Goal: Task Accomplishment & Management: Manage account settings

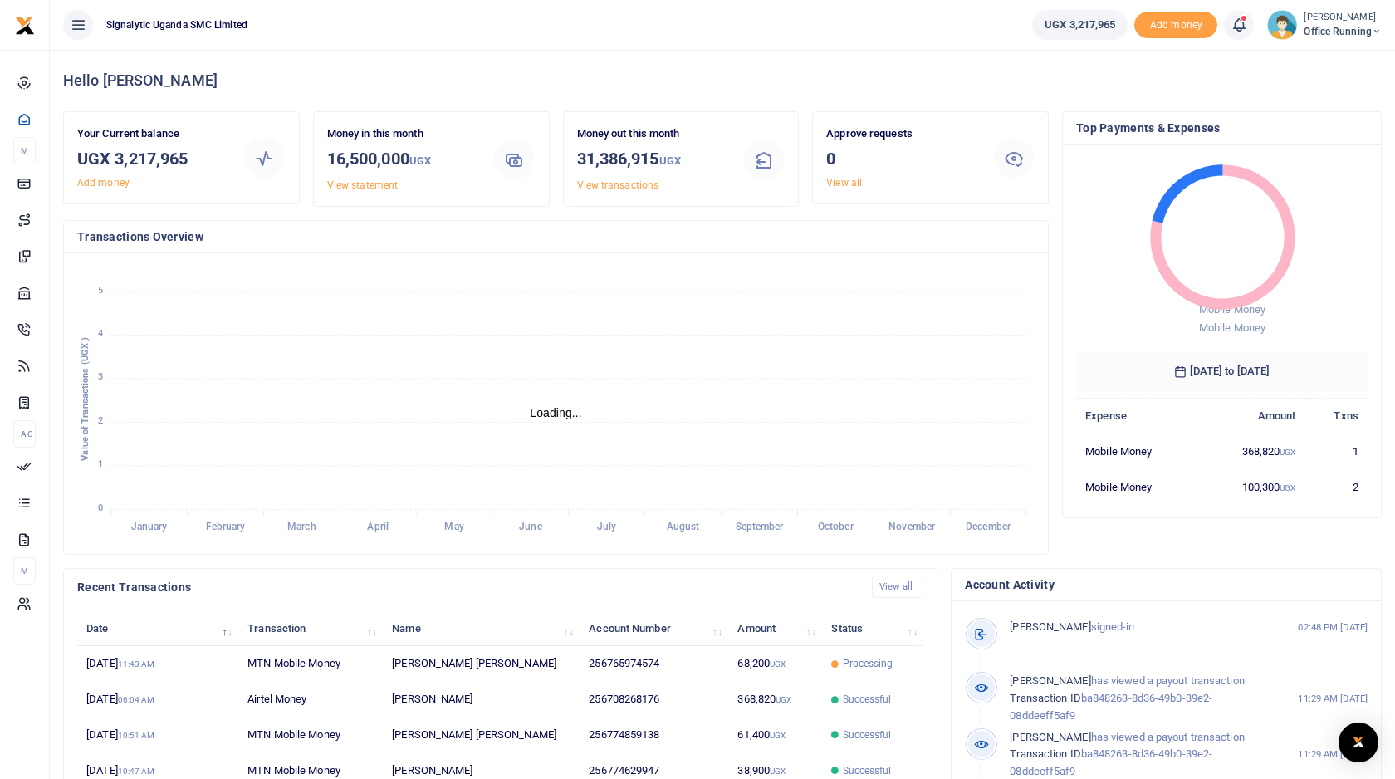
scroll to position [1, 1]
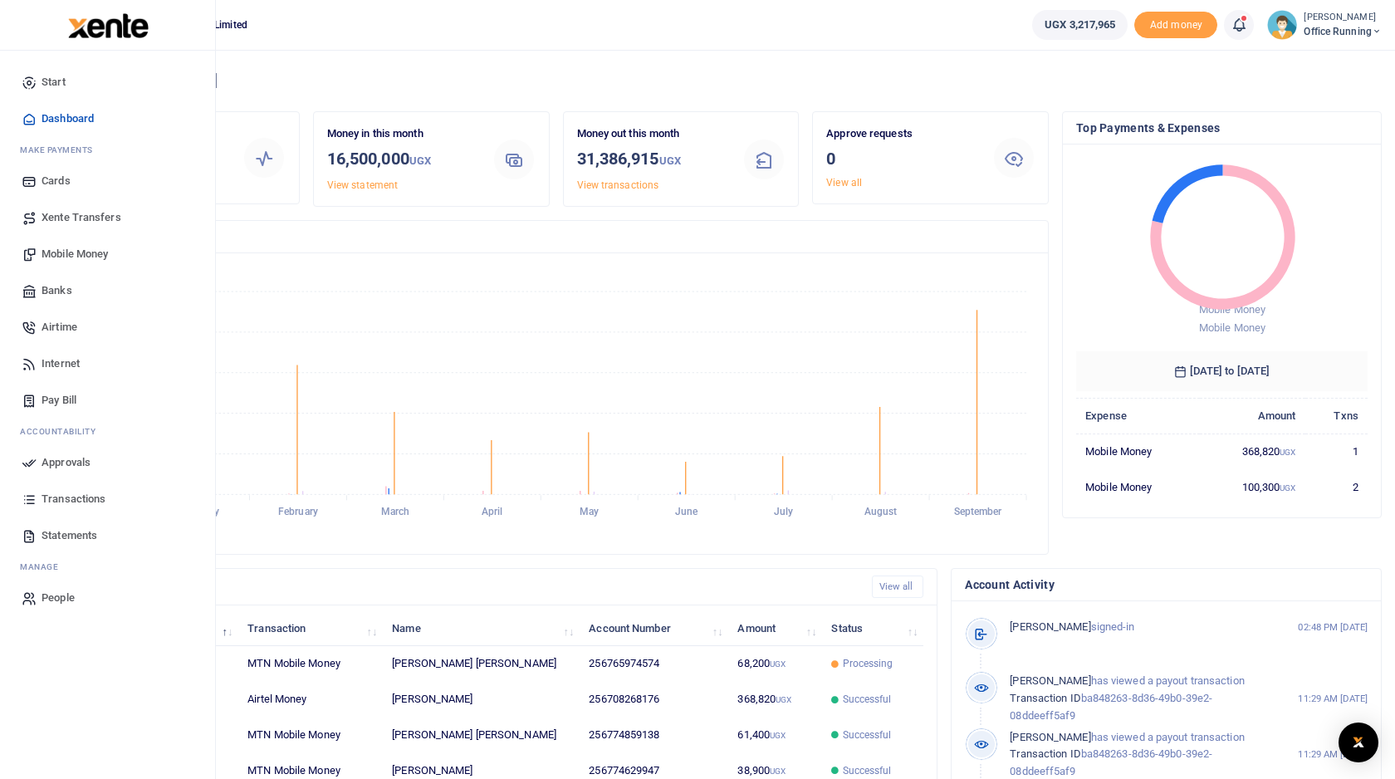
click at [81, 251] on span "Mobile Money" at bounding box center [75, 254] width 66 height 17
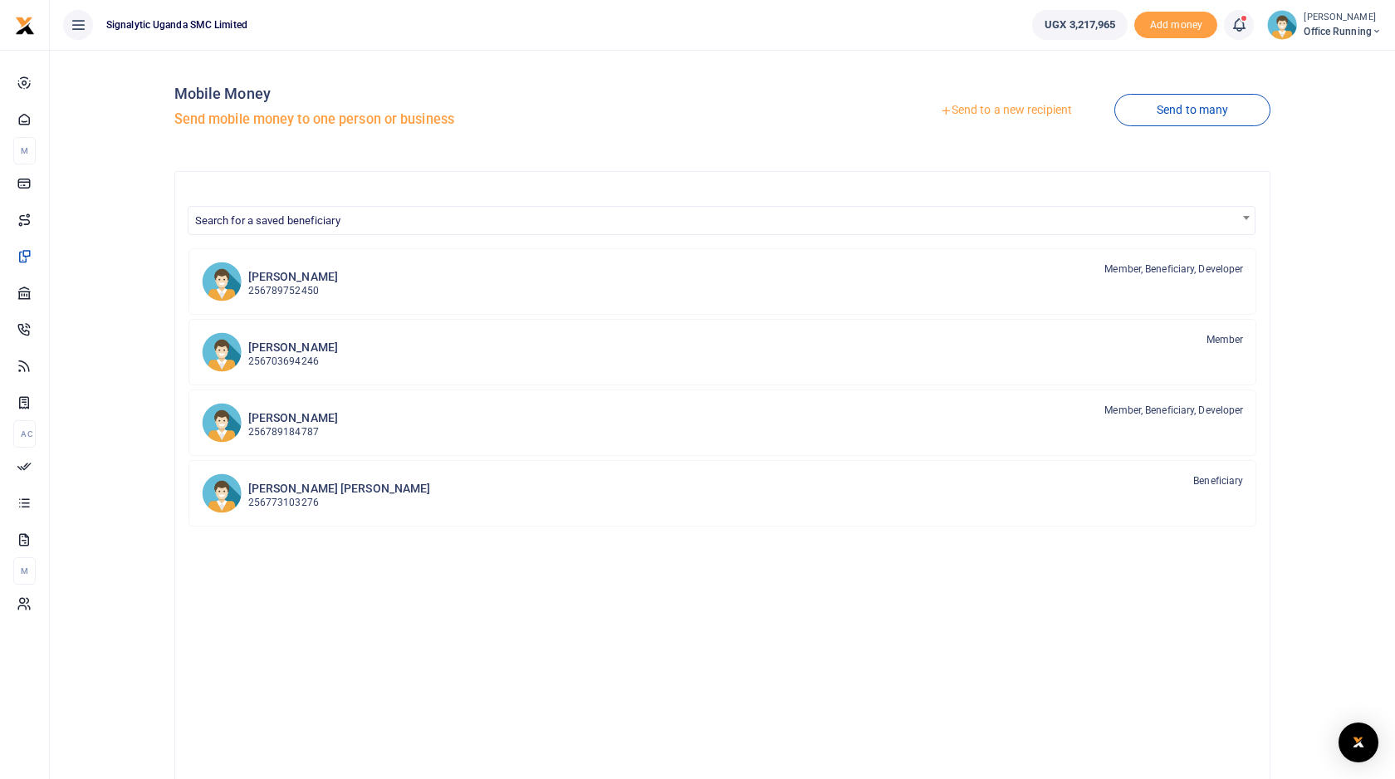
click at [1014, 106] on link "Send to a new recipient" at bounding box center [1006, 111] width 217 height 30
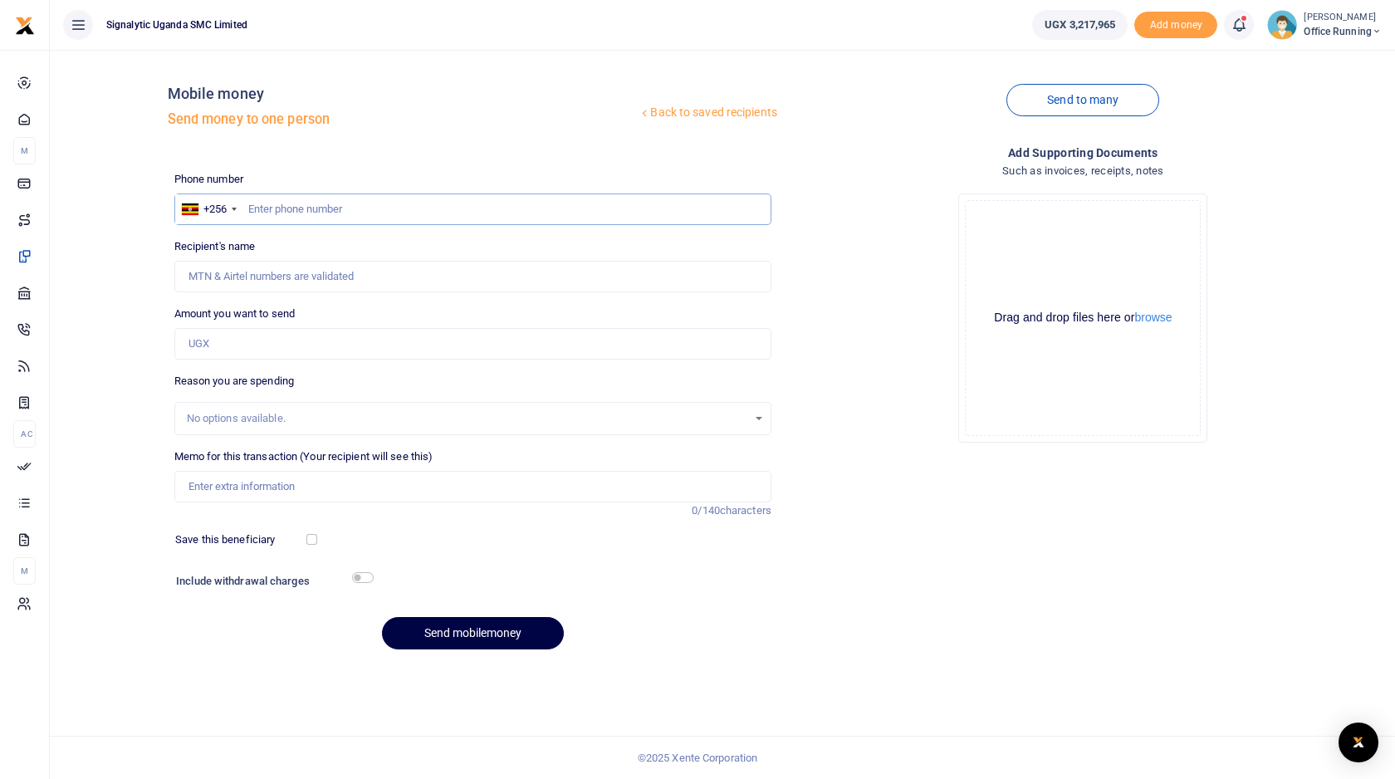
click at [418, 211] on input "text" at bounding box center [472, 210] width 597 height 32
type input "772836905"
click at [329, 344] on input "Amount you want to send" at bounding box center [472, 344] width 597 height 32
type input "20,000"
click at [372, 582] on div at bounding box center [549, 583] width 355 height 27
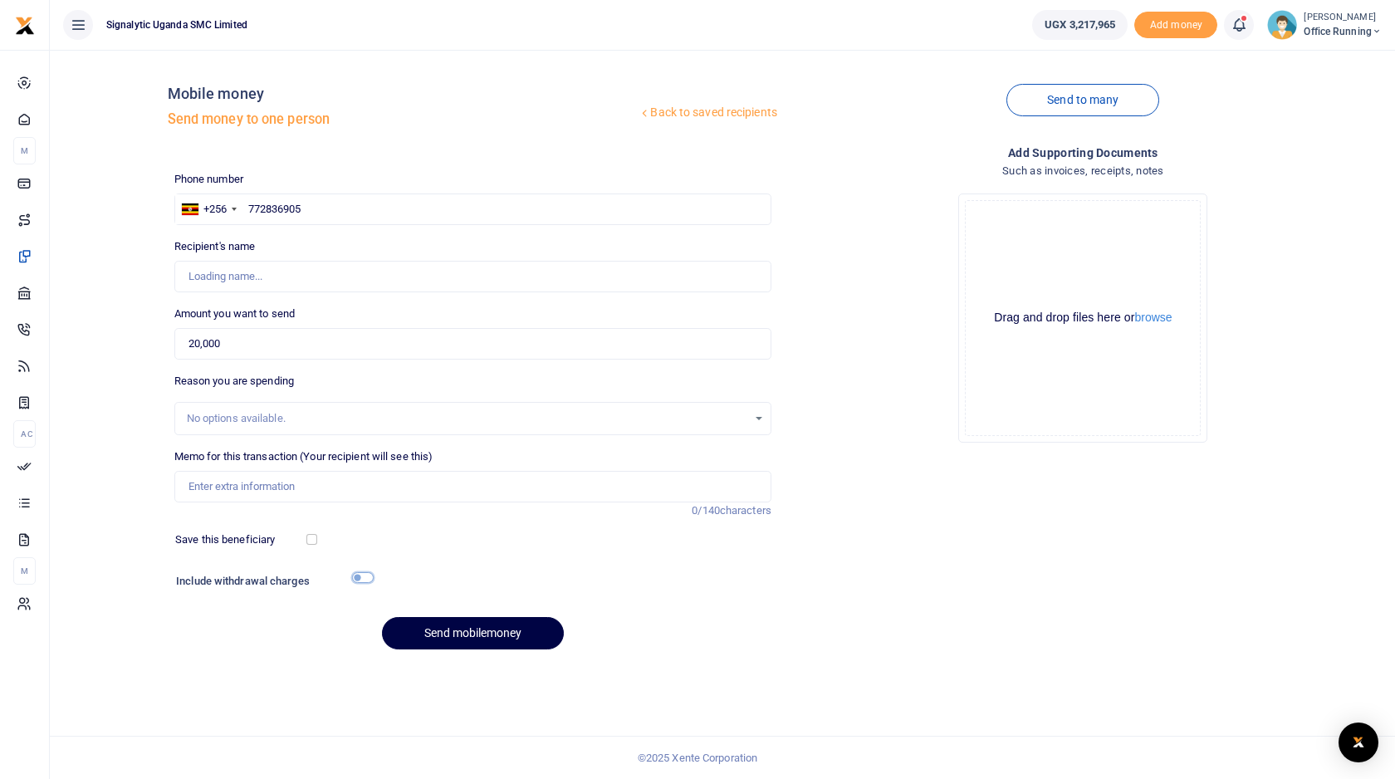
click at [363, 576] on input "checkbox" at bounding box center [363, 577] width 22 height 11
checkbox input "true"
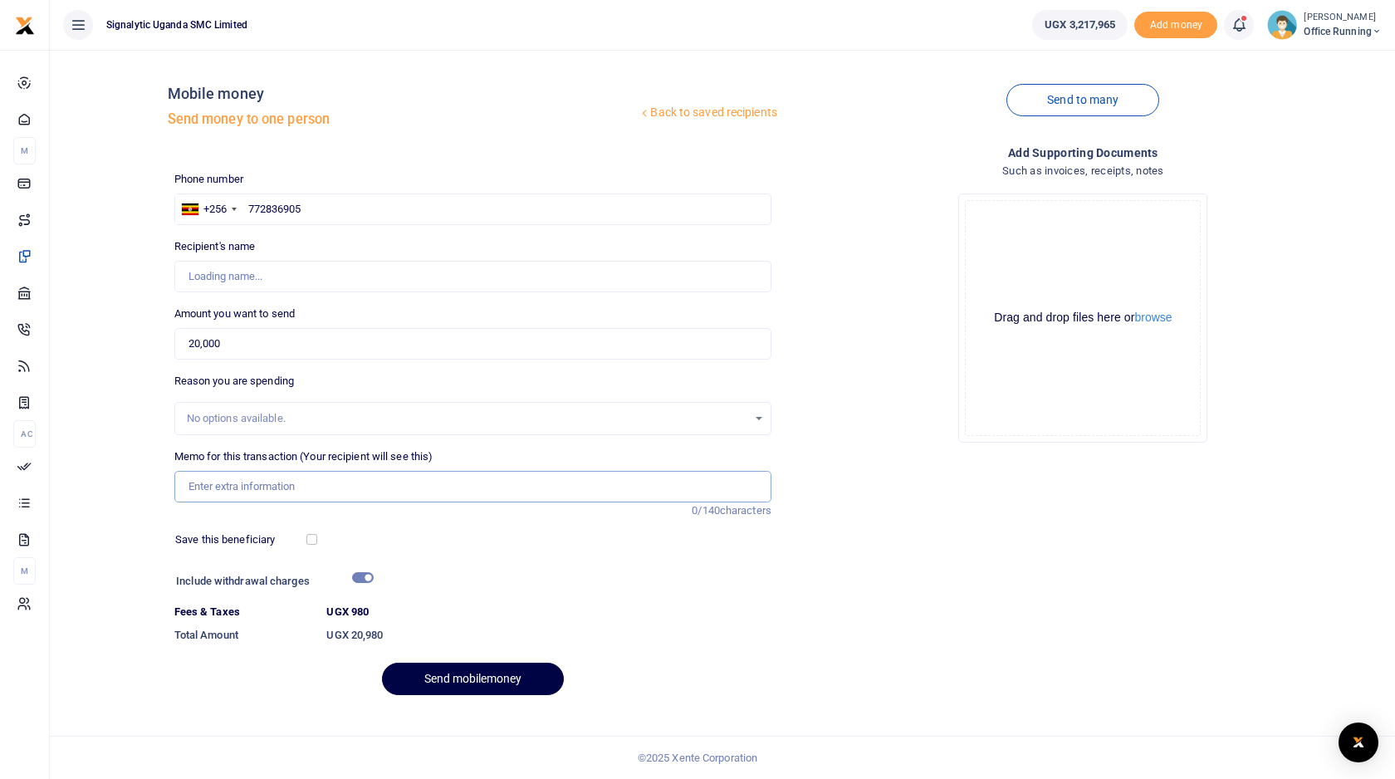
click at [242, 481] on input "Memo for this transaction (Your recipient will see this)" at bounding box center [472, 487] width 597 height 32
type input "G"
type input "OFF Re"
type input "Isaac Raymond Kaweesa"
type input "OFF Removal of Sticker from MOTIV and Survey of New Facility Glass"
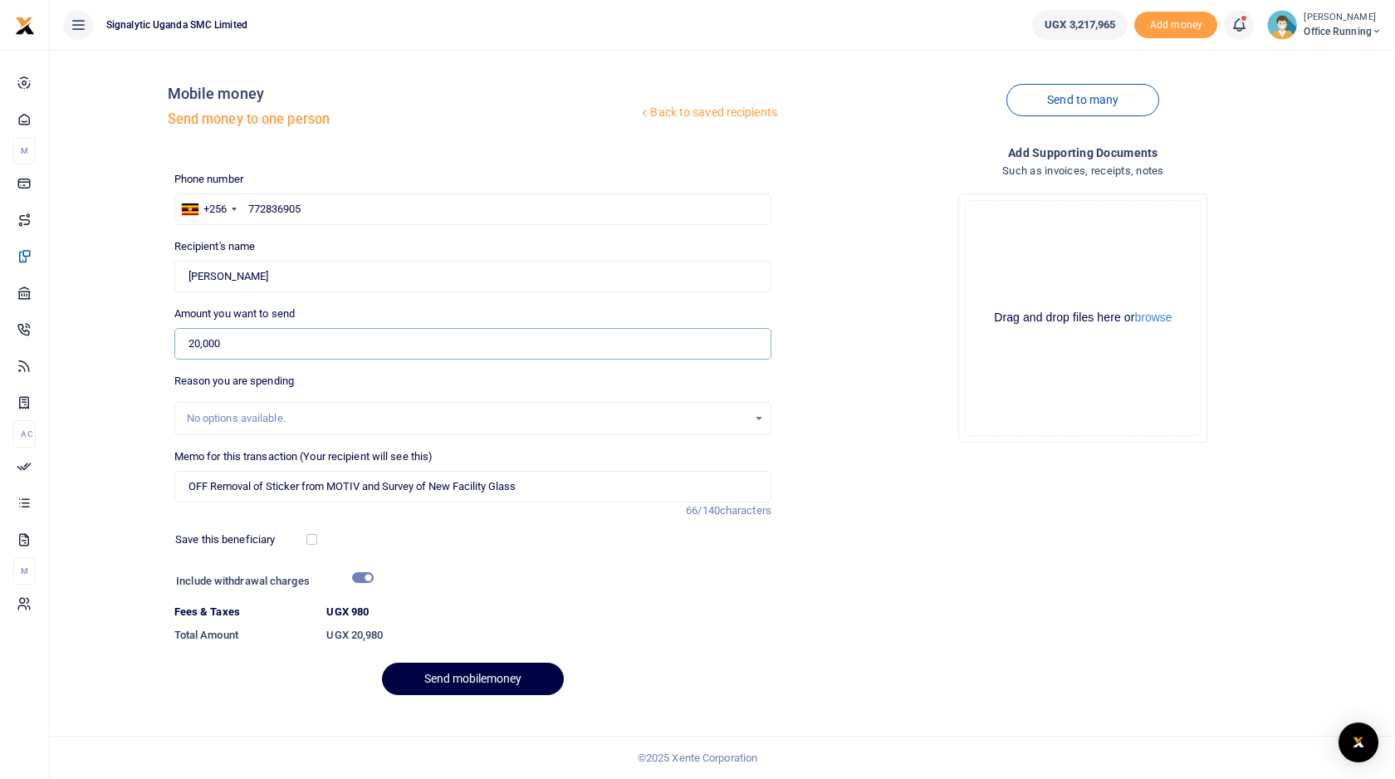
click at [199, 344] on input "20,000" at bounding box center [472, 344] width 597 height 32
click at [145, 351] on div "Back to saved recipients Mobile money Send money to one person Send to many Pho…" at bounding box center [722, 385] width 1332 height 645
click at [226, 339] on input "25,000" at bounding box center [472, 344] width 597 height 32
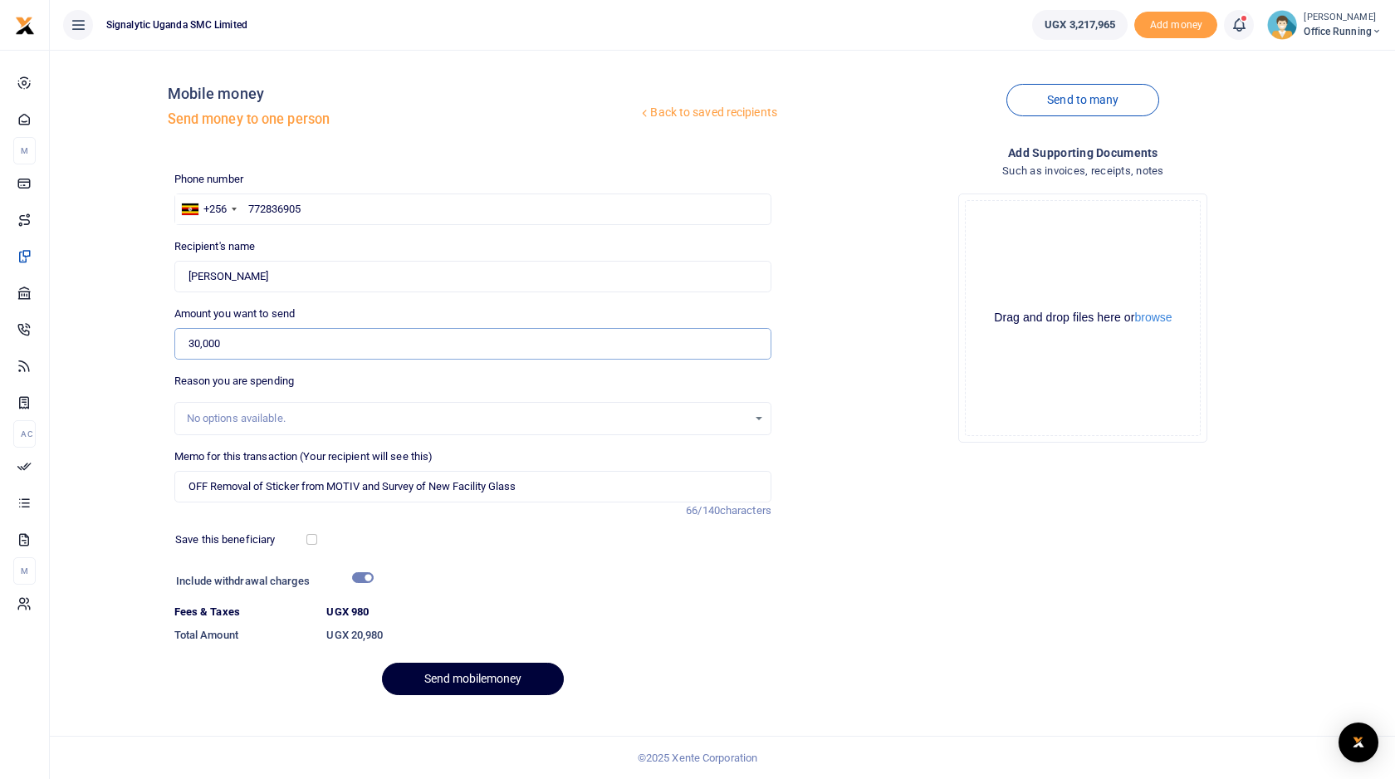
type input "30,000"
click at [453, 674] on button "Send mobilemoney" at bounding box center [473, 679] width 182 height 32
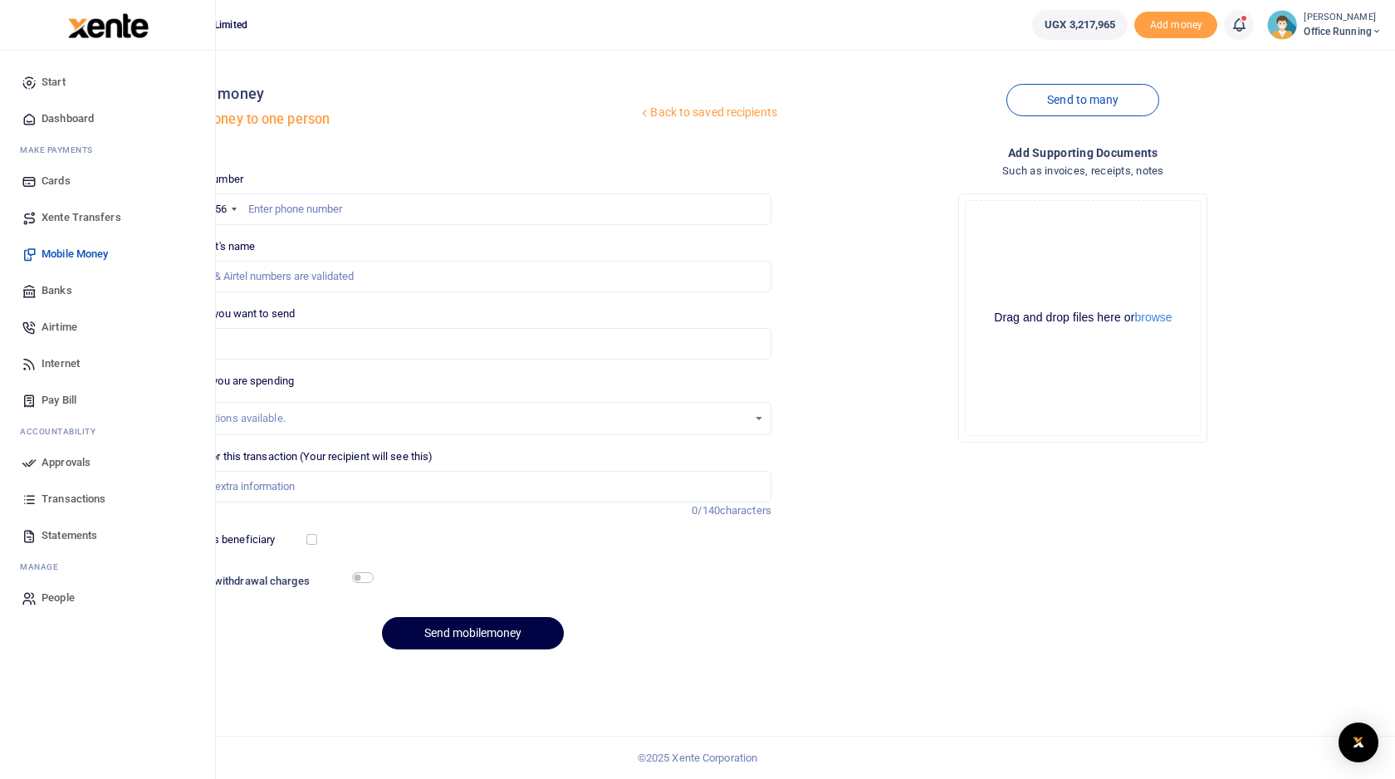
click at [70, 455] on span "Approvals" at bounding box center [66, 462] width 49 height 17
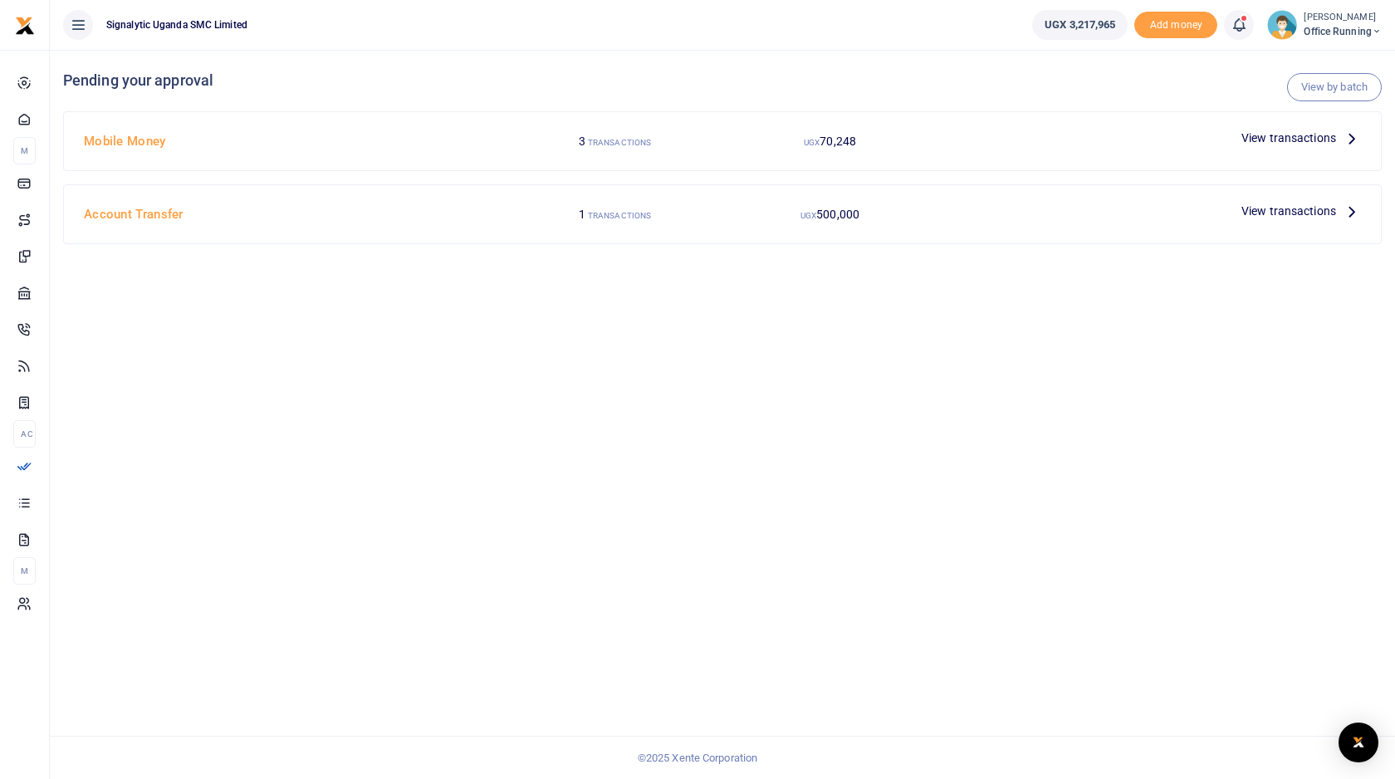
click at [1312, 139] on span "View transactions" at bounding box center [1289, 138] width 95 height 18
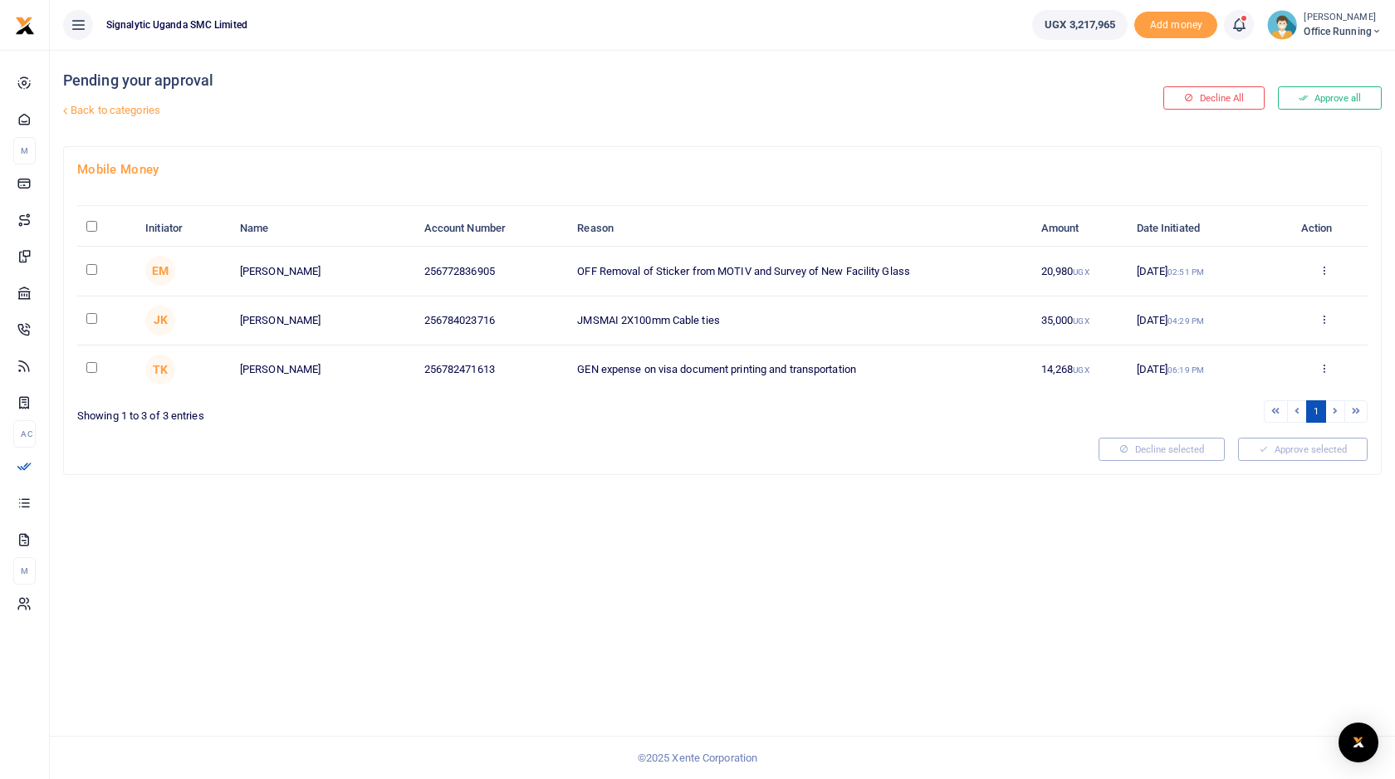
click at [714, 271] on td "OFF Removal of Sticker from MOTIV and Survey of New Facility Glass" at bounding box center [800, 271] width 464 height 49
copy td "OFF Removal of Sticker from MOTIV and Survey of New Facility Glass"
drag, startPoint x: 390, startPoint y: 277, endPoint x: 861, endPoint y: 281, distance: 471.0
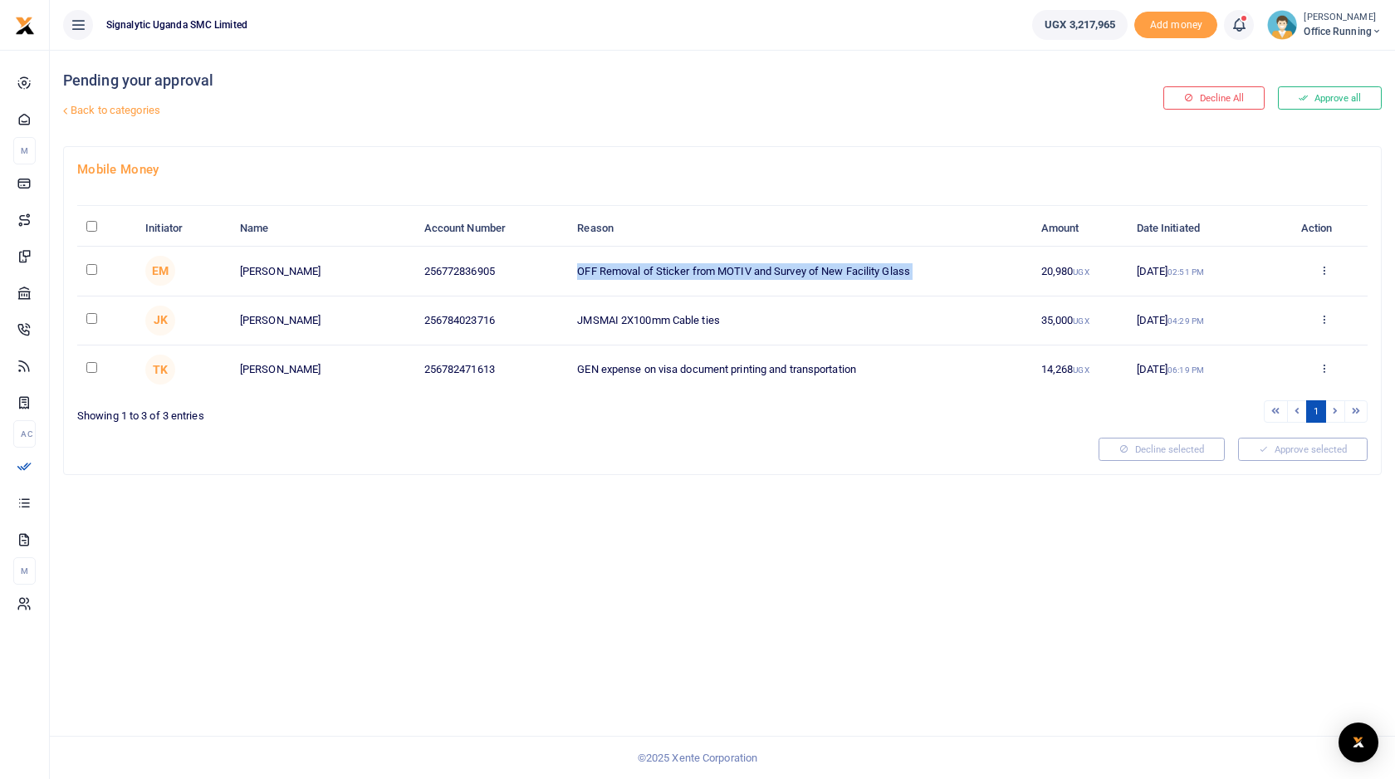
click at [861, 281] on tr "[PERSON_NAME] [PERSON_NAME] 256772836905 OFF Removal of Sticker from MOTIV and …" at bounding box center [722, 271] width 1291 height 49
copy tr "256772836905 OFF Removal of Sticker from MOTIV and Survey of New Facility Glass"
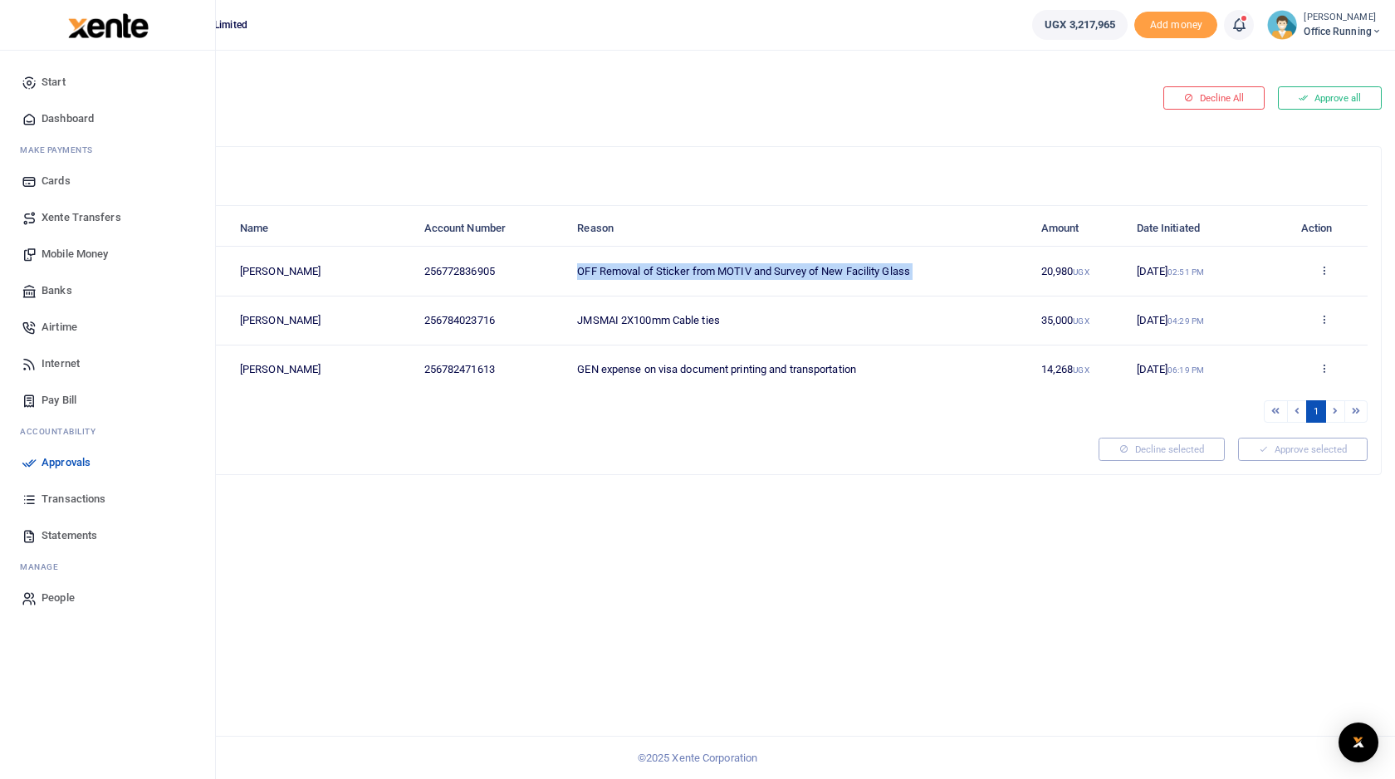
click at [86, 253] on span "Mobile Money" at bounding box center [75, 254] width 66 height 17
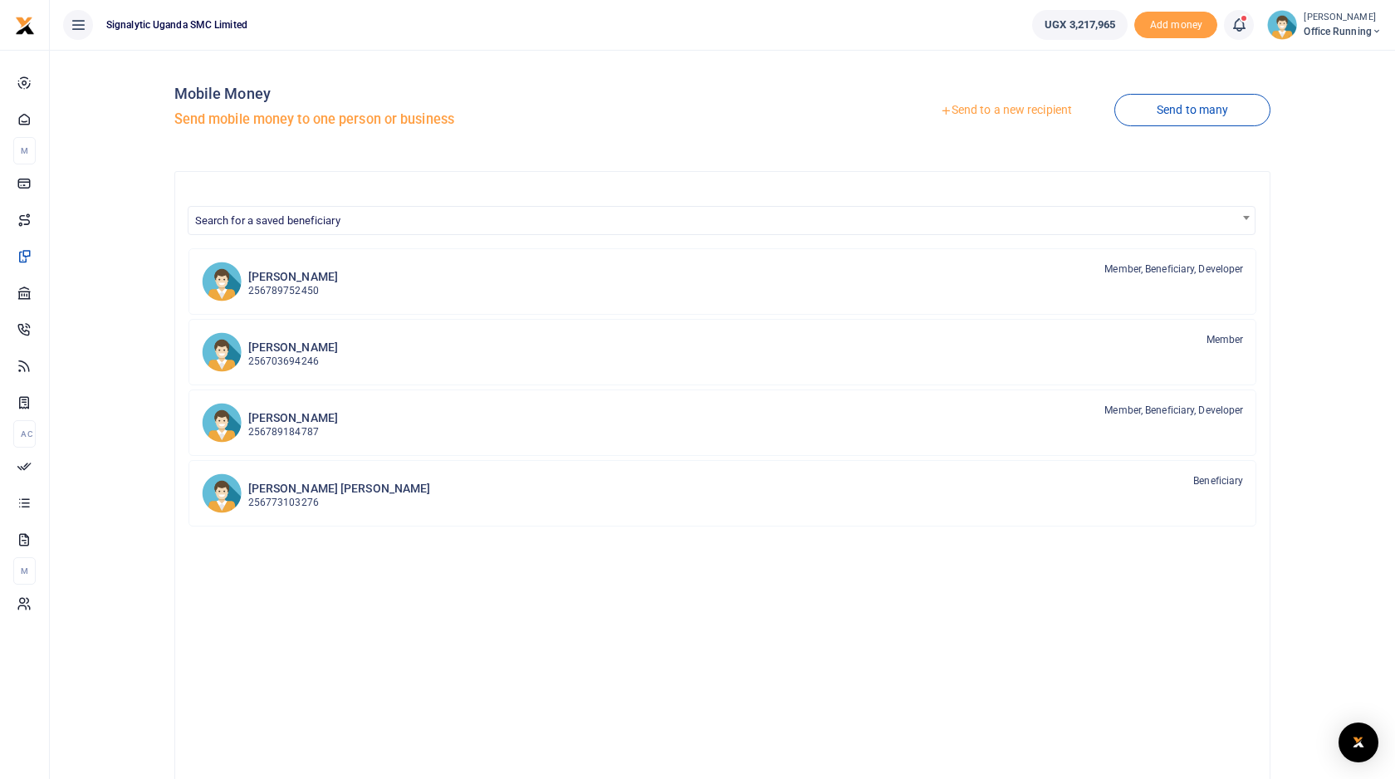
click at [977, 110] on link "Send to a new recipient" at bounding box center [1006, 111] width 217 height 30
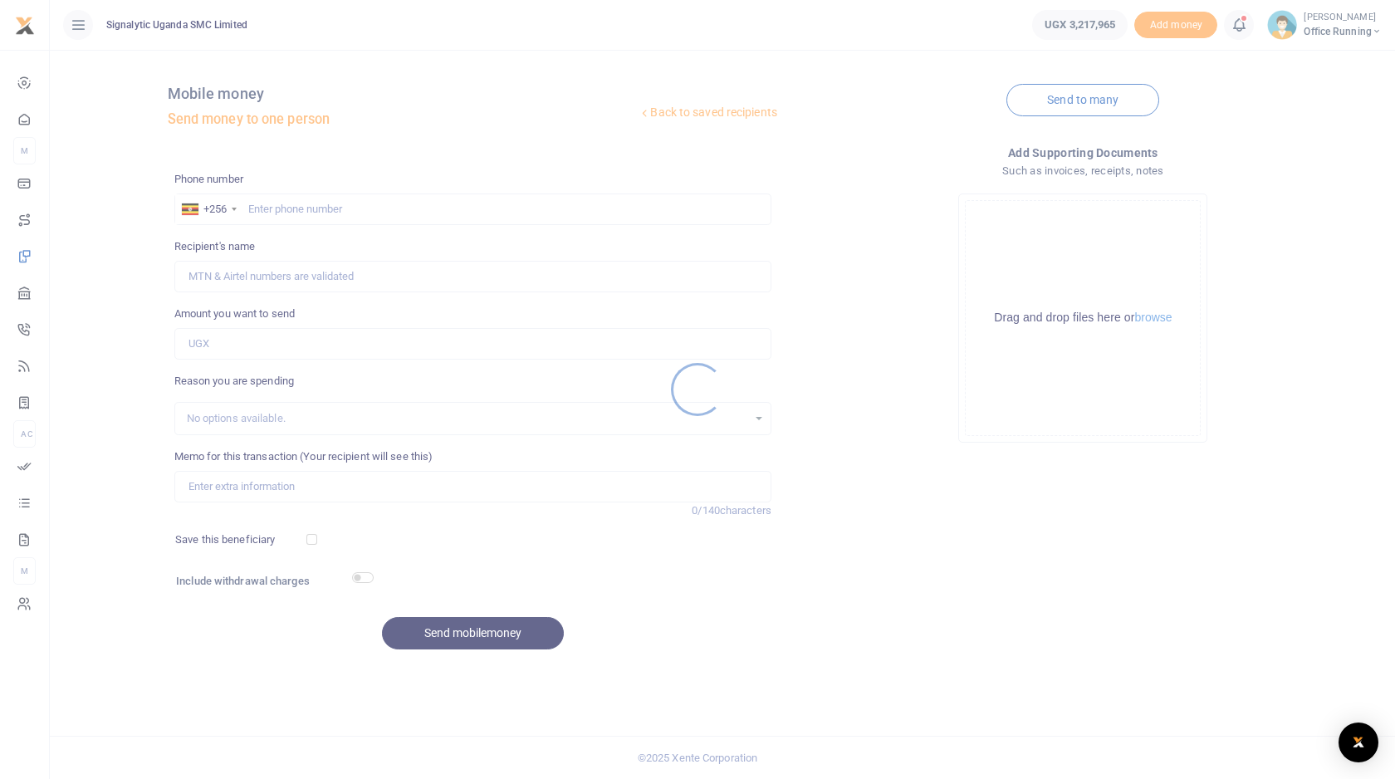
click at [299, 345] on div at bounding box center [697, 389] width 1395 height 779
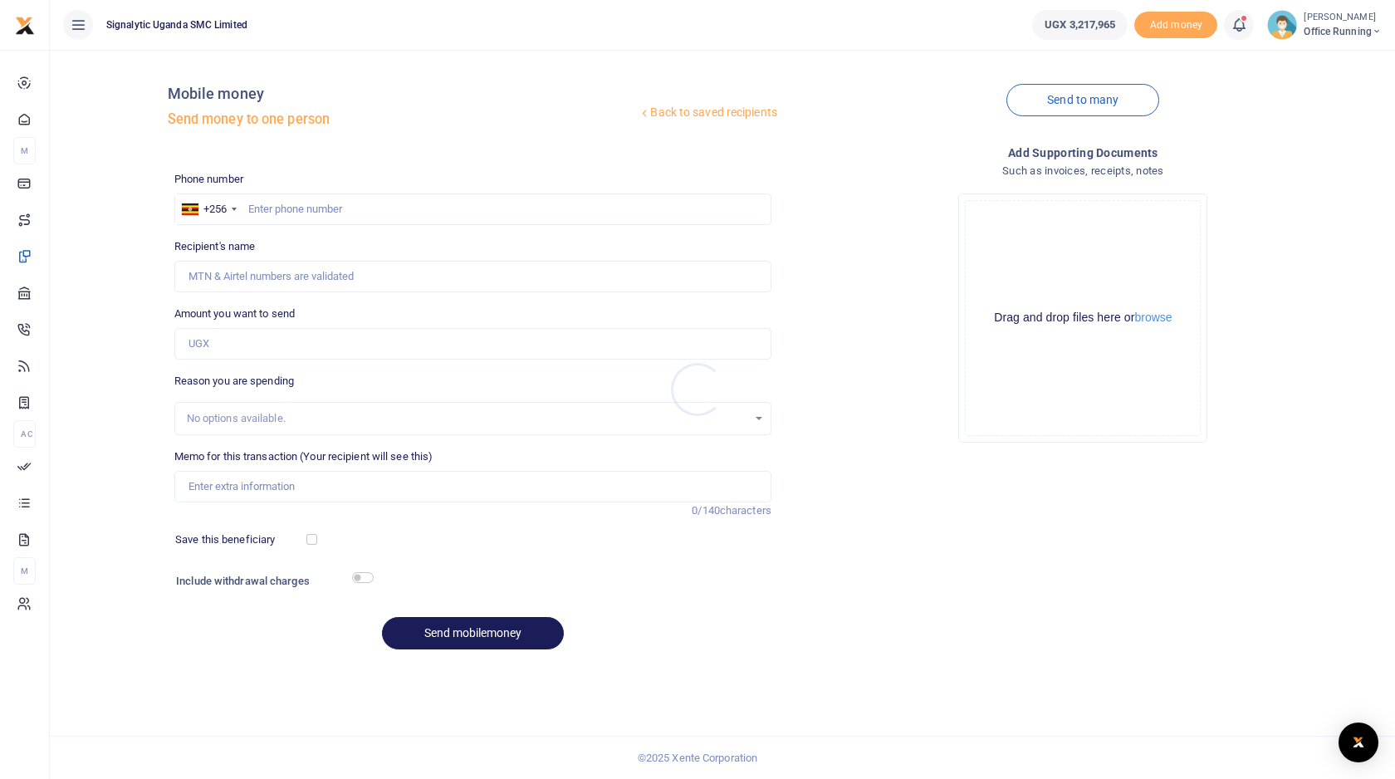
click at [267, 429] on div at bounding box center [697, 389] width 1395 height 779
click at [267, 494] on input "Memo for this transaction (Your recipient will see this)" at bounding box center [472, 487] width 597 height 32
paste input "256772836905 OFF Removal of Sticker from MOTIV and Survey of New Facility Glass"
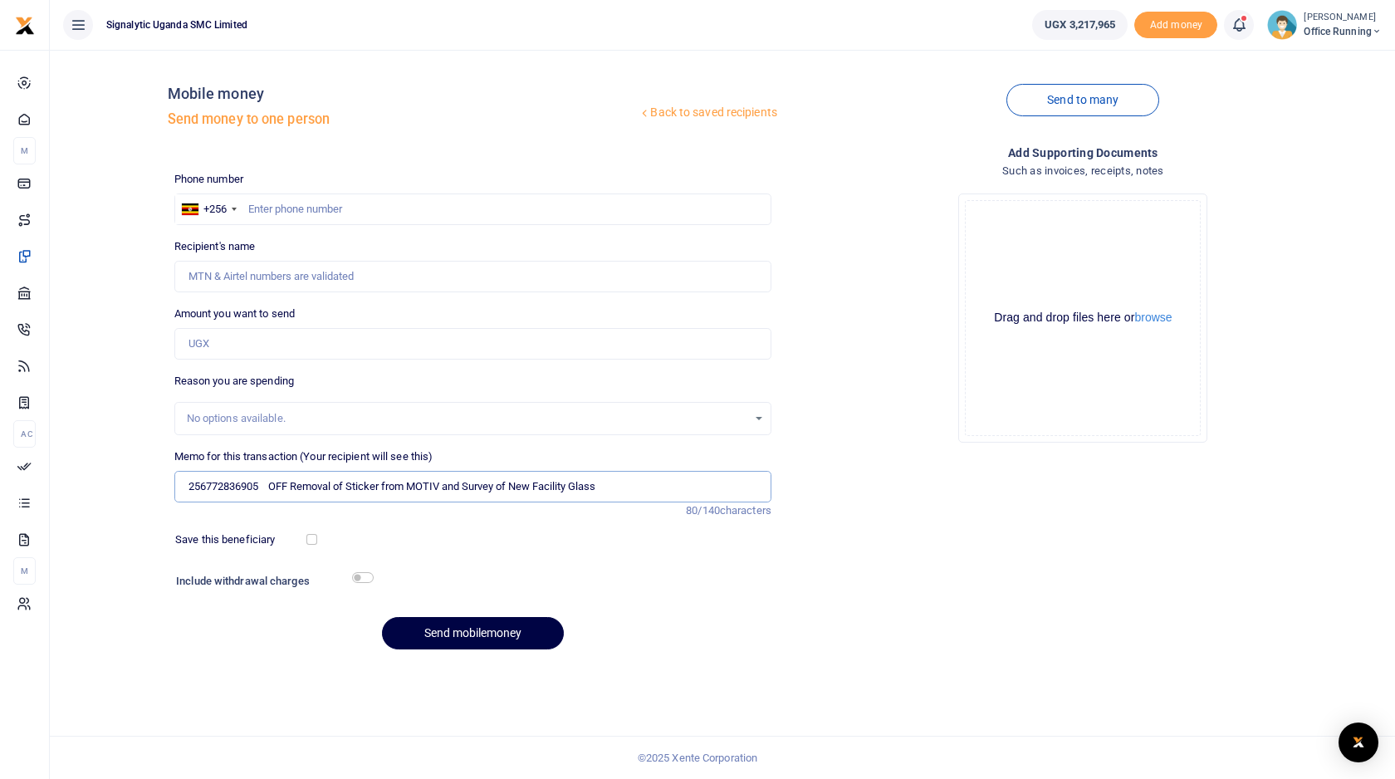
click at [245, 500] on input "256772836905 OFF Removal of Sticker from MOTIV and Survey of New Facility Glass" at bounding box center [472, 487] width 597 height 32
click at [247, 493] on input "256772836905 OFF Removal of Sticker from MOTIV and Survey of New Facility Glass" at bounding box center [472, 487] width 597 height 32
type input "OFF Removal of Sticker from MOTIV and Survey of New Facility Glass"
click at [354, 209] on input "text" at bounding box center [472, 210] width 597 height 32
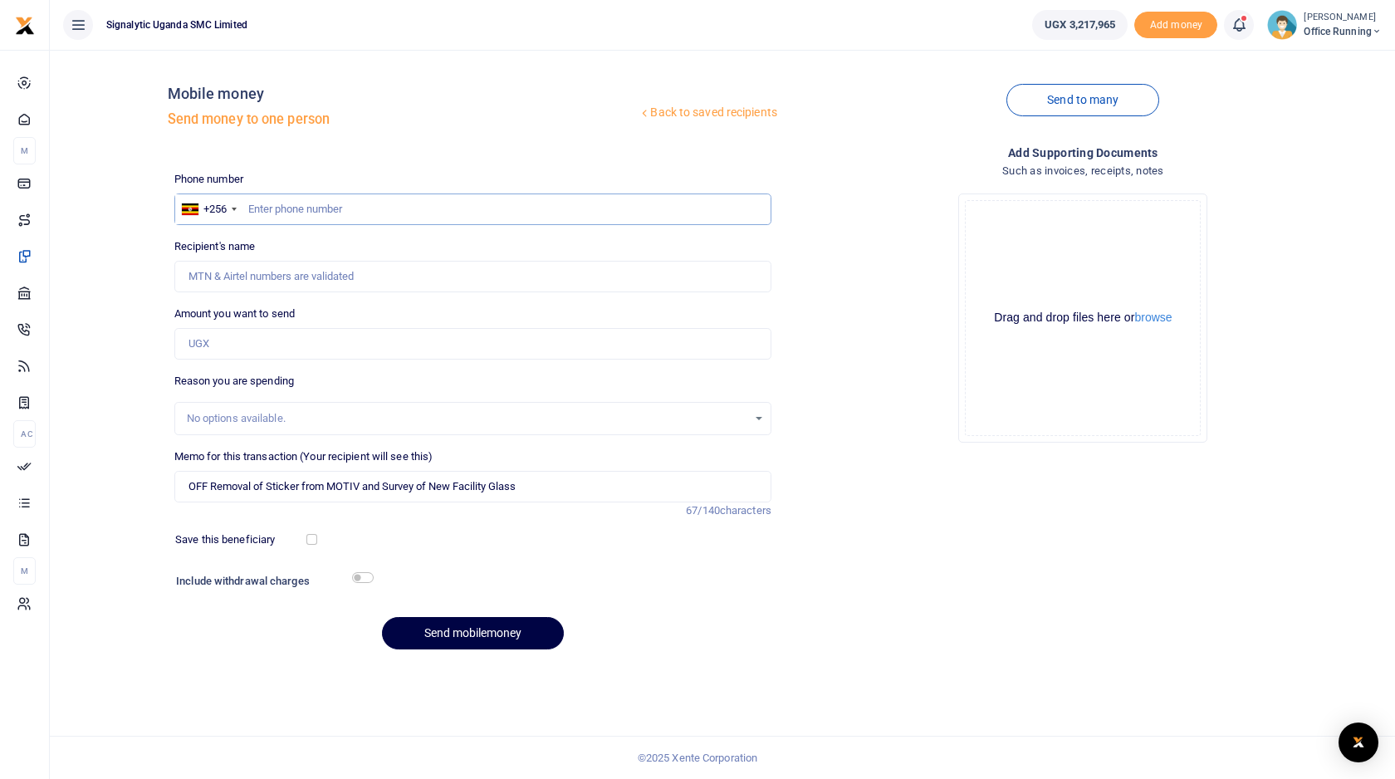
paste input "256772836905"
type input "256772836905"
click at [262, 356] on input "Amount you want to send" at bounding box center [472, 344] width 597 height 32
type input "30,000"
click at [211, 488] on input "OFF Removal of Sticker from MOTIV and Survey of New Facility Glass" at bounding box center [472, 487] width 597 height 32
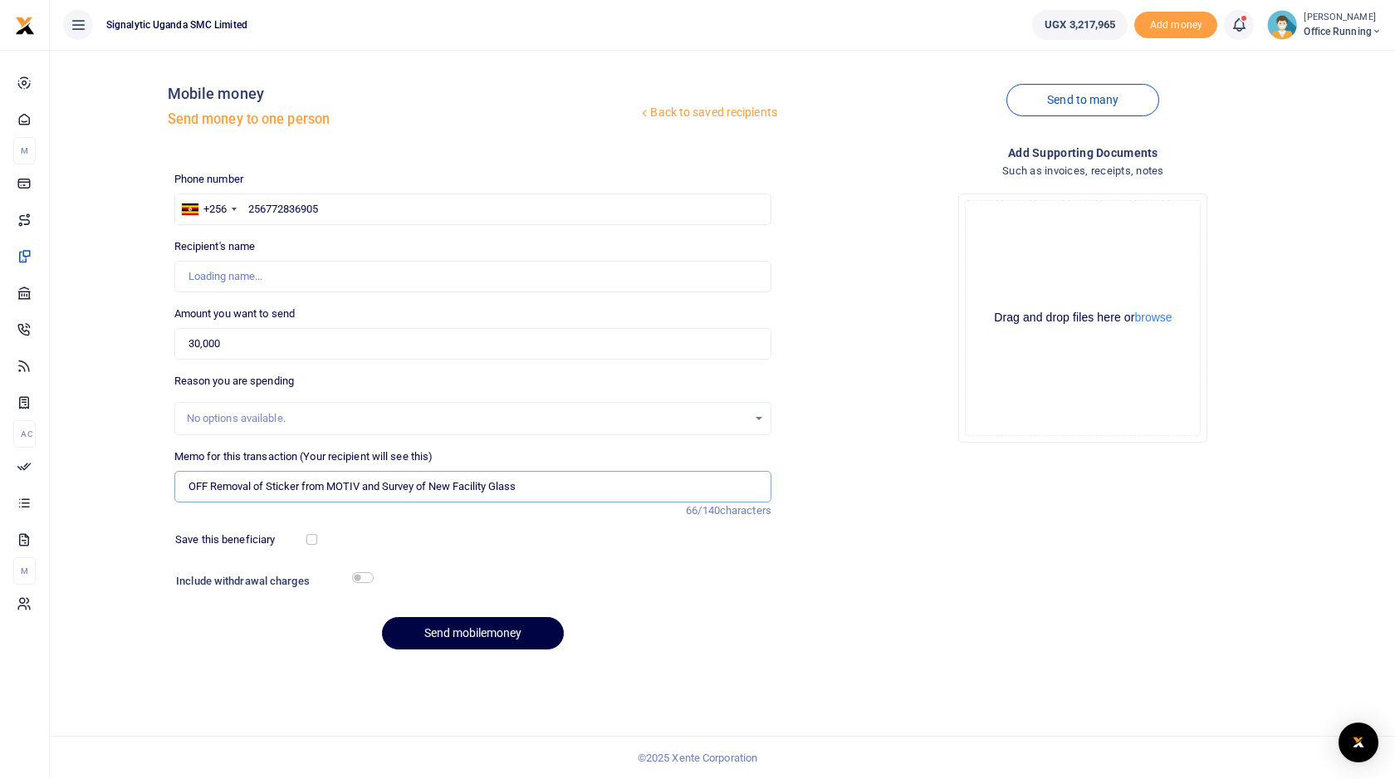
click at [574, 487] on input "OFF Removal of Sticker from MOTIV and Survey of New Facility Glass" at bounding box center [472, 487] width 597 height 32
type input "OFF Removal of Sticker from MOTIV and Survey of New Facility Glass including tr…"
click at [485, 636] on button "Send mobilemoney" at bounding box center [473, 633] width 182 height 32
click at [266, 208] on input "256772836905" at bounding box center [472, 210] width 597 height 32
type input "772836905"
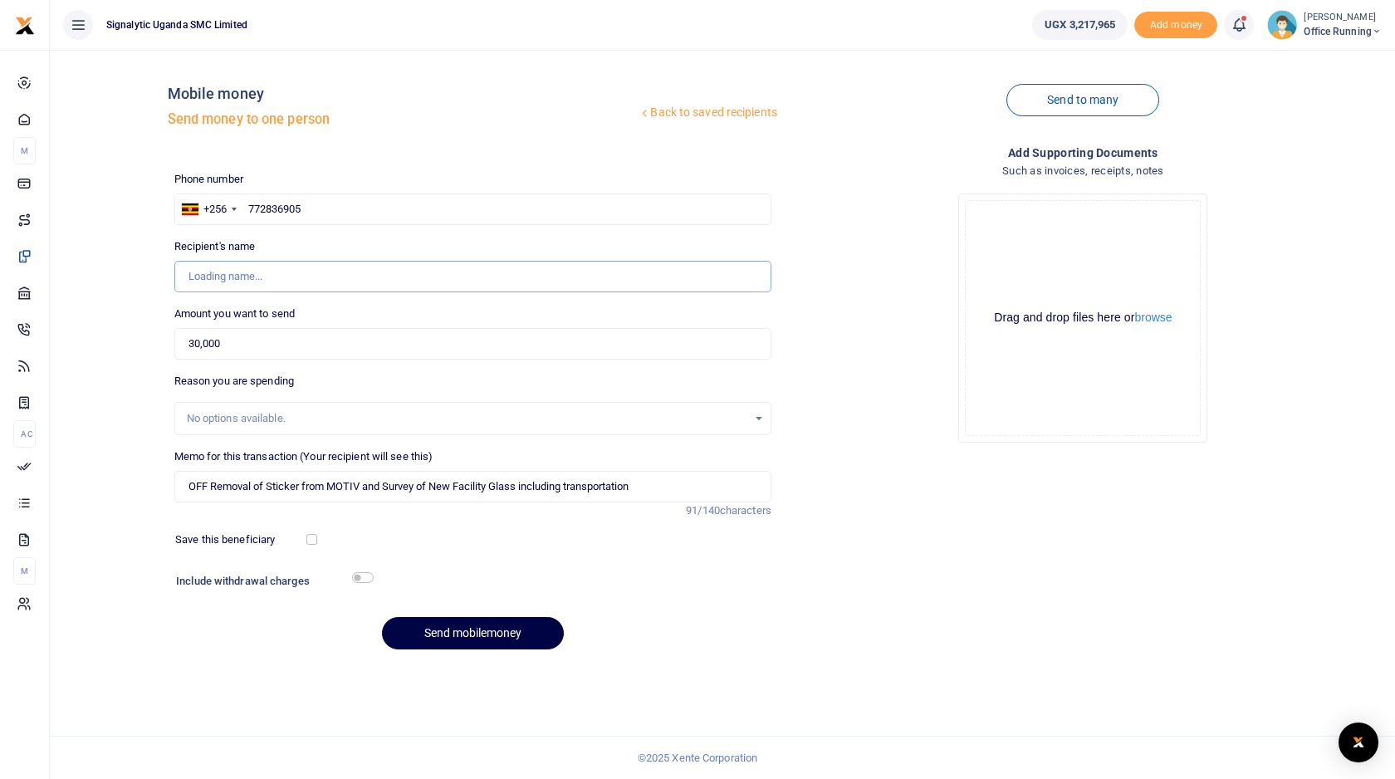
click at [263, 277] on input "Recipient's name" at bounding box center [472, 277] width 597 height 32
click at [264, 638] on div "Send mobilemoney" at bounding box center [472, 633] width 597 height 32
type input "Isaac Raymond Kaweesa"
click at [478, 630] on button "Send mobilemoney" at bounding box center [473, 633] width 182 height 32
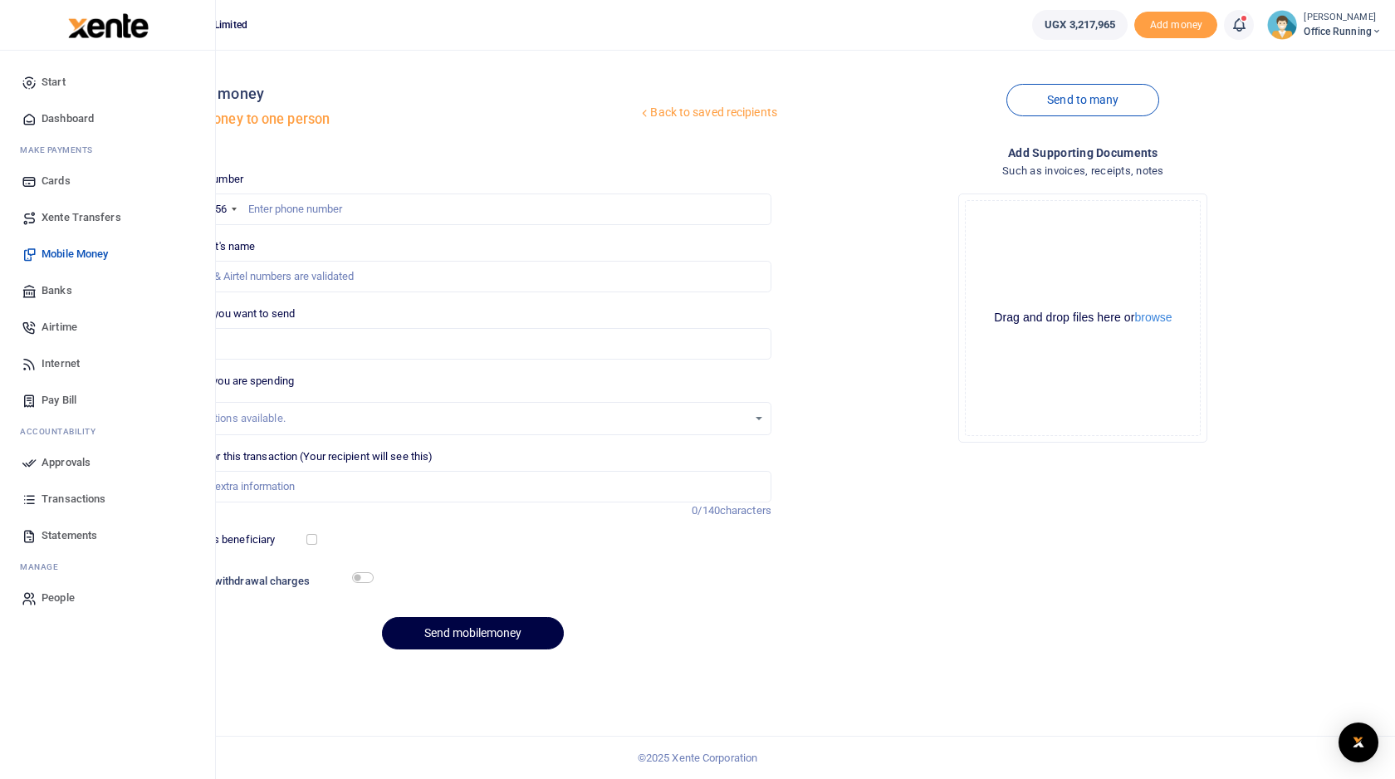
click at [66, 459] on span "Approvals" at bounding box center [66, 462] width 49 height 17
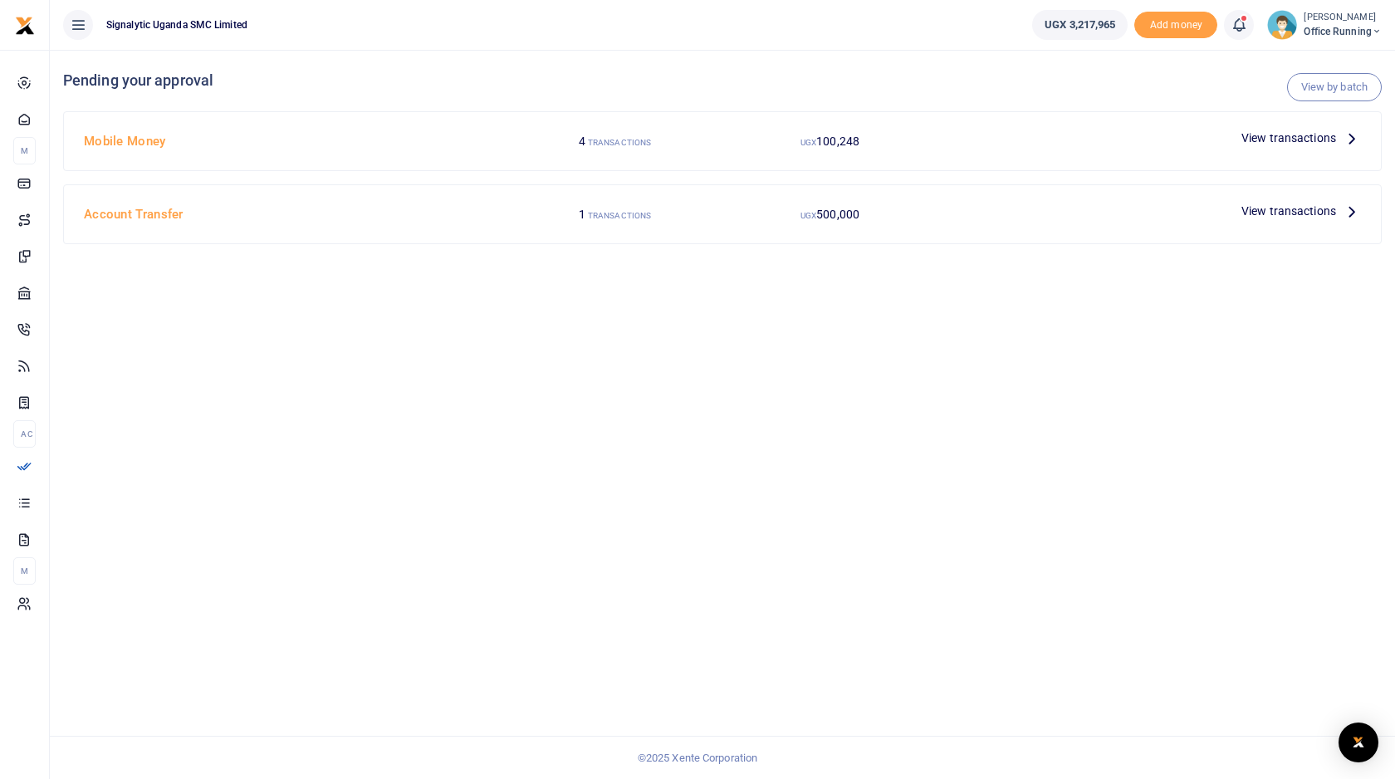
click at [1182, 159] on div "Mobile Money 4 TRANSACTIONS UGX 100,248 View transactions" at bounding box center [722, 141] width 1317 height 58
click at [1266, 136] on span "View transactions" at bounding box center [1289, 138] width 95 height 18
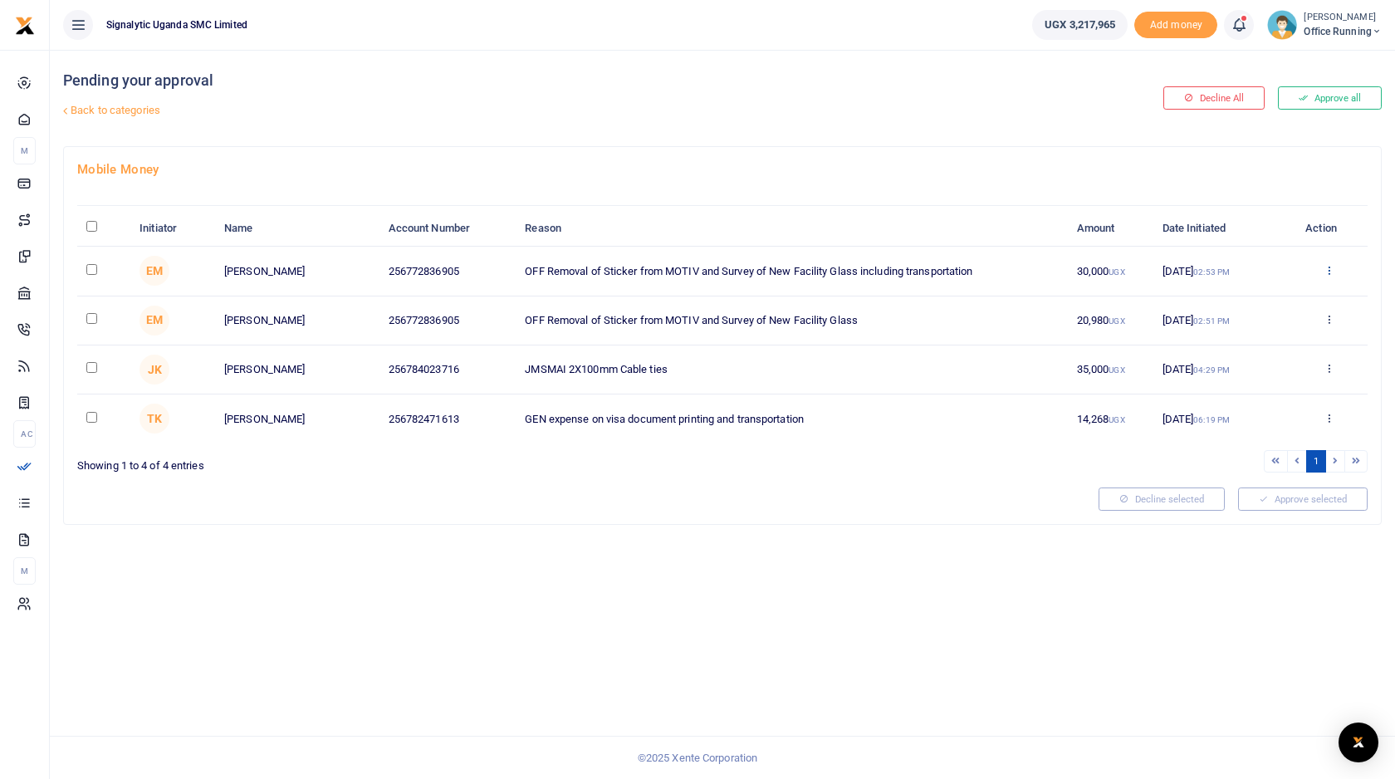
click at [1332, 269] on icon at bounding box center [1329, 270] width 11 height 12
click at [1286, 295] on link "Approve" at bounding box center [1268, 298] width 131 height 23
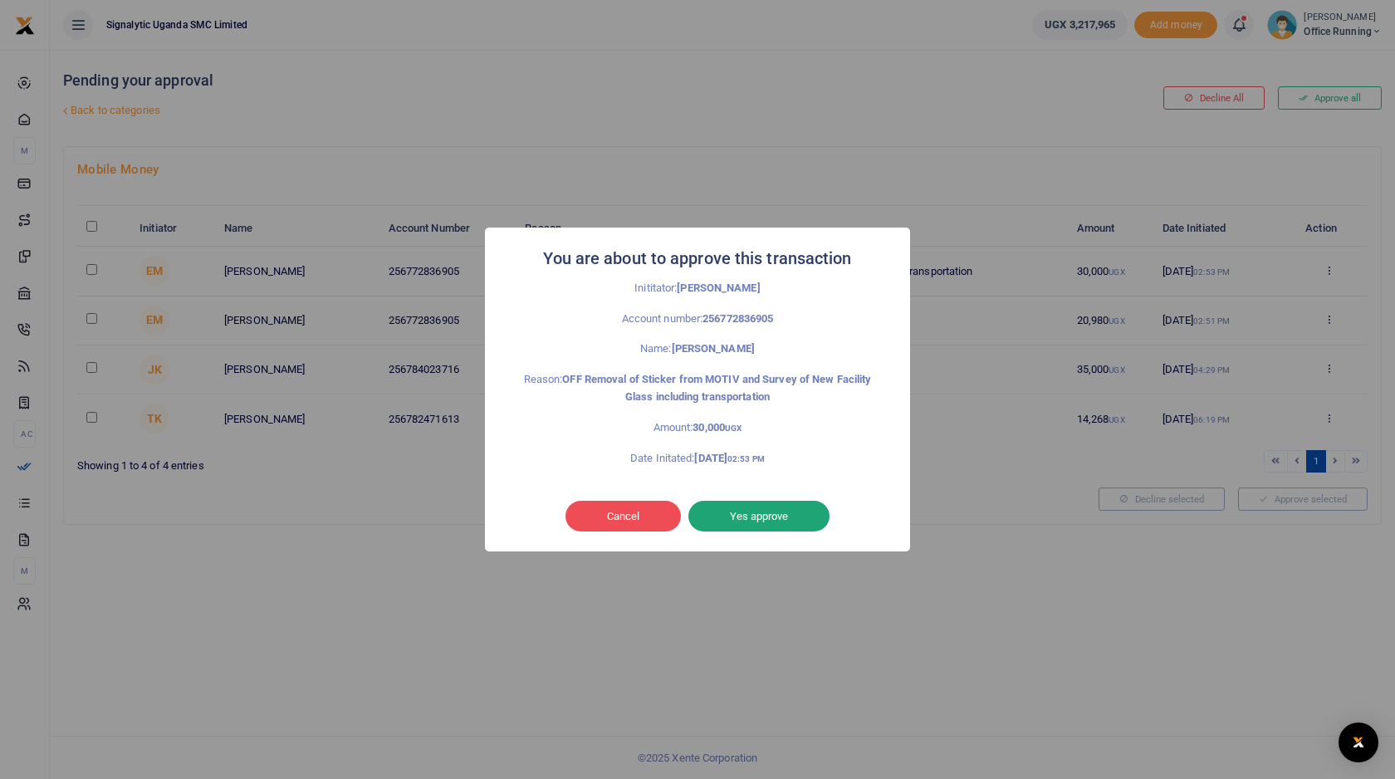
click at [786, 509] on button "Yes approve" at bounding box center [759, 517] width 141 height 32
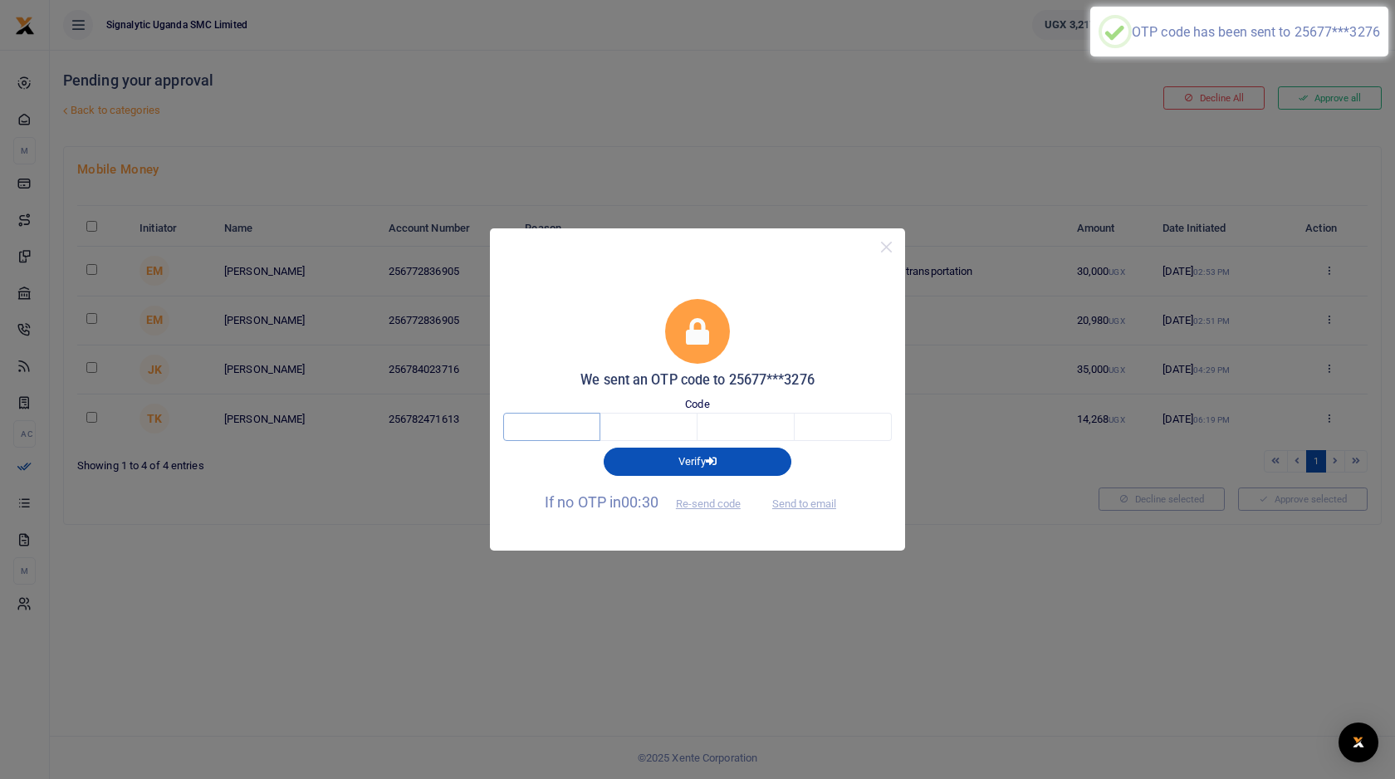
click at [546, 425] on input "text" at bounding box center [551, 427] width 97 height 28
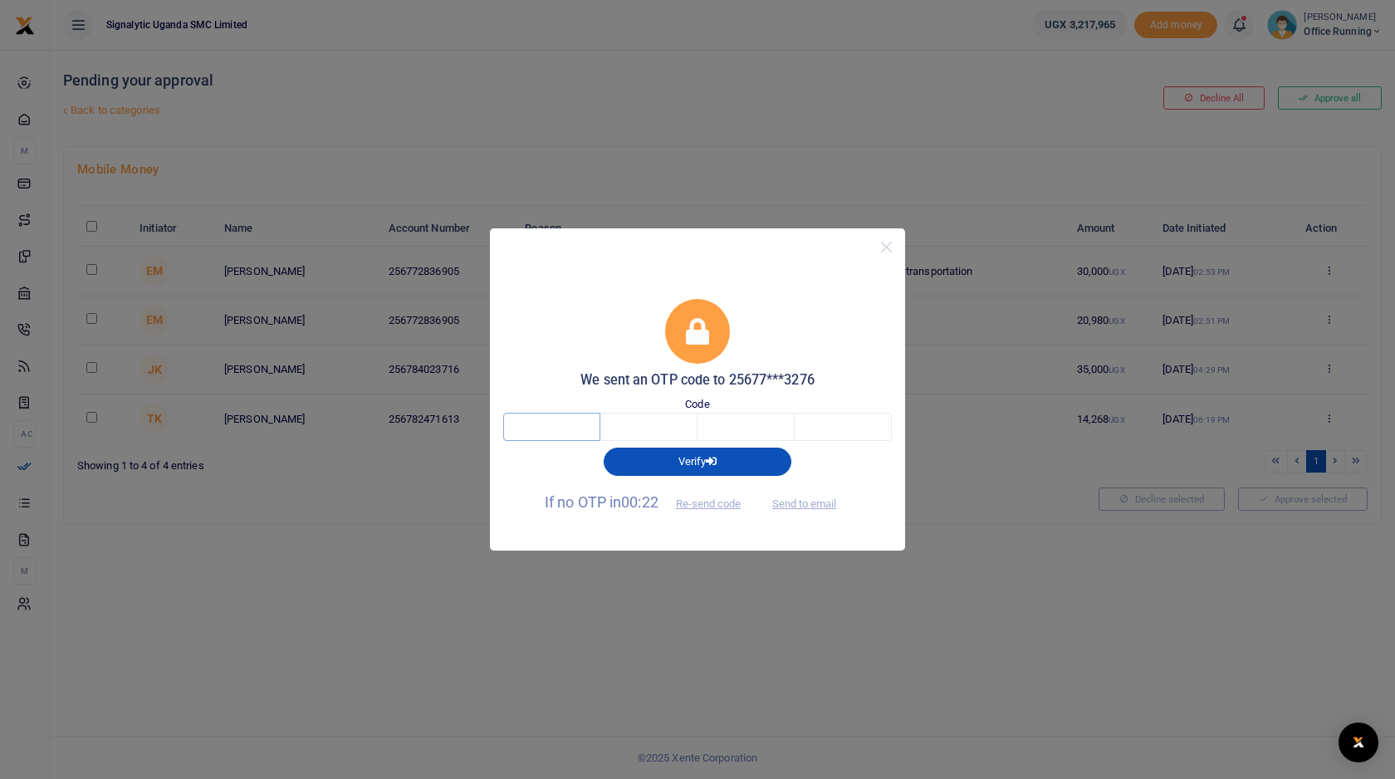
click at [546, 425] on input "text" at bounding box center [551, 427] width 97 height 28
click at [827, 503] on button "Send to email" at bounding box center [804, 503] width 92 height 28
click at [542, 411] on div "Code" at bounding box center [697, 418] width 389 height 45
click at [572, 425] on input "text" at bounding box center [551, 427] width 97 height 28
paste input "1"
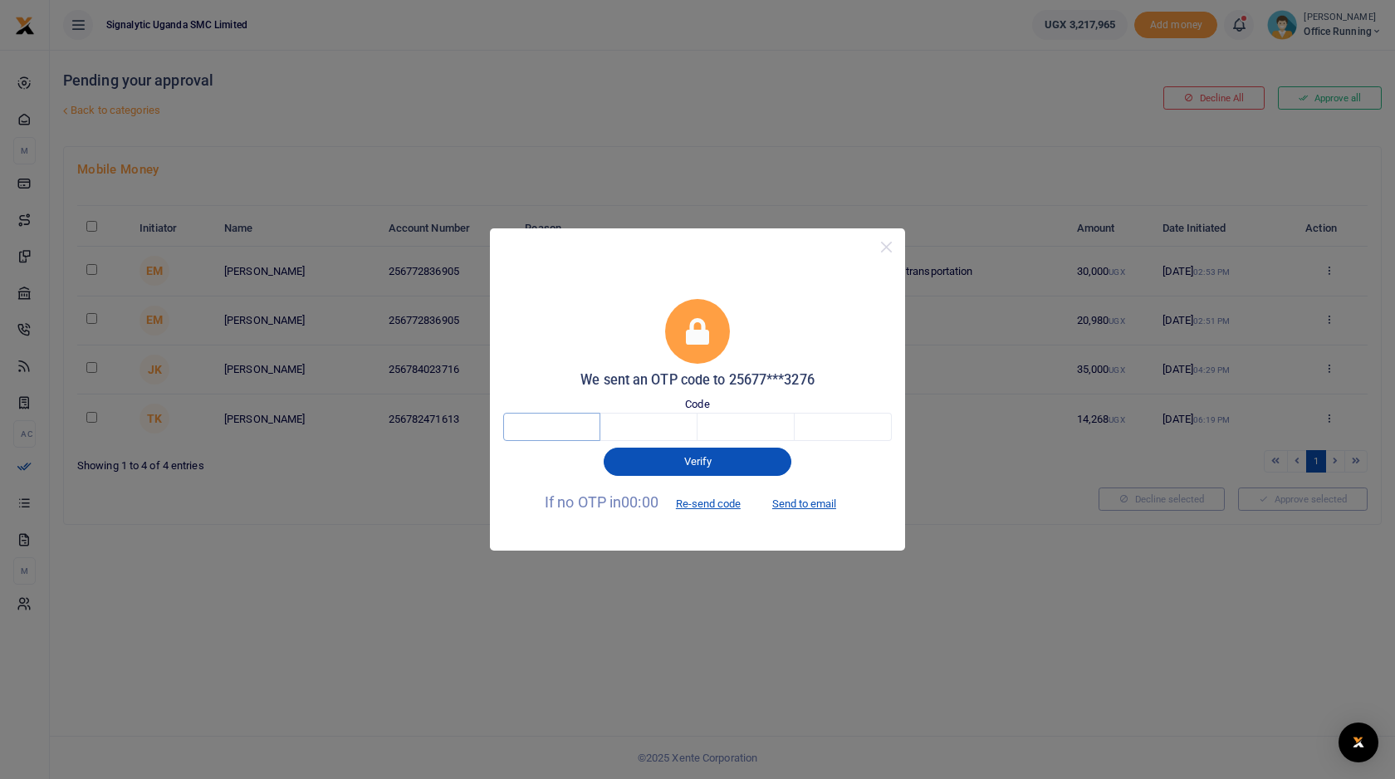
type input "1"
type input "3"
type input "8"
type input "0"
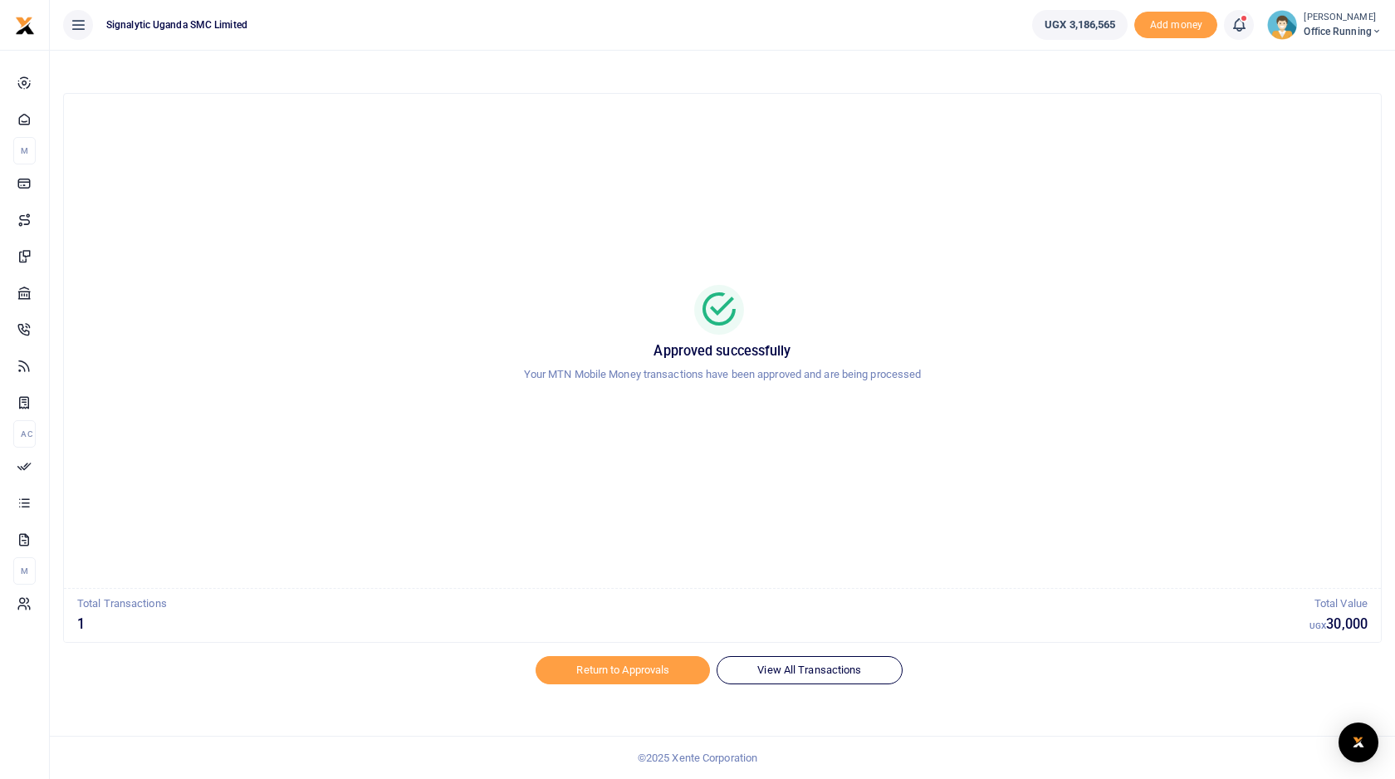
click at [1214, 324] on div at bounding box center [723, 310] width 1278 height 50
click at [1381, 317] on div "Approved successfully Your MTN Mobile Money transactions have been approved and…" at bounding box center [722, 368] width 1319 height 550
